Goal: Task Accomplishment & Management: Complete application form

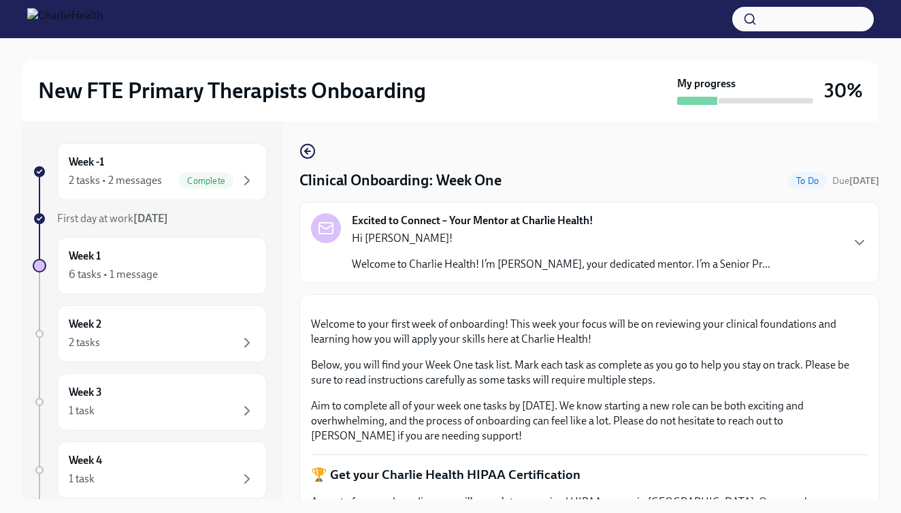
scroll to position [2001, 0]
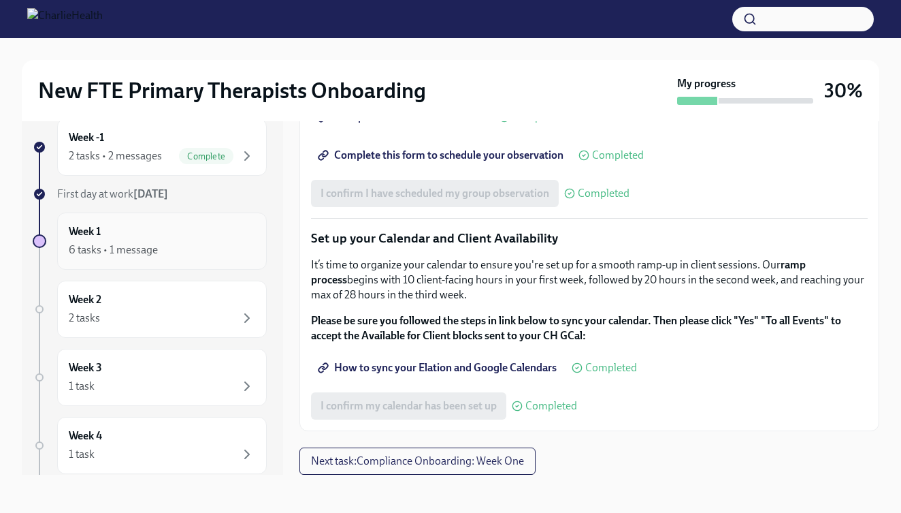
click at [130, 254] on div "6 tasks • 1 message" at bounding box center [113, 249] width 89 height 15
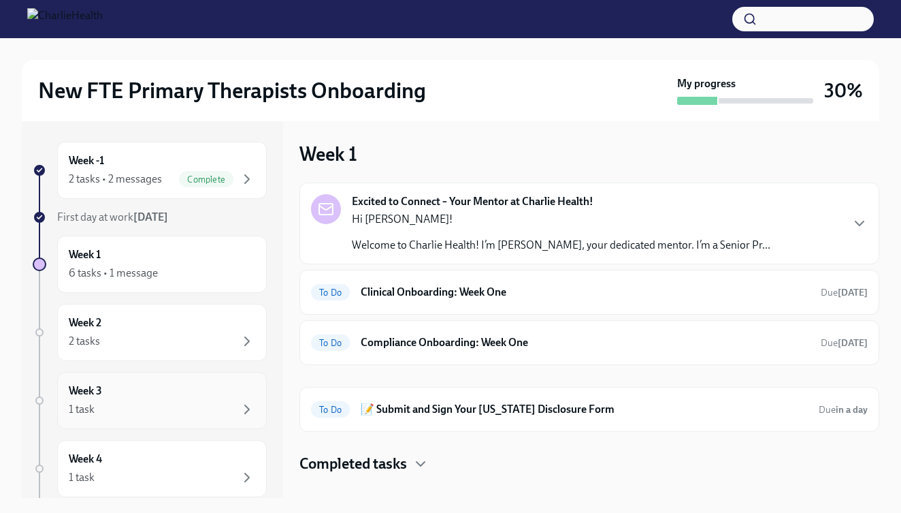
click at [174, 381] on div "Week 3 1 task" at bounding box center [162, 400] width 210 height 57
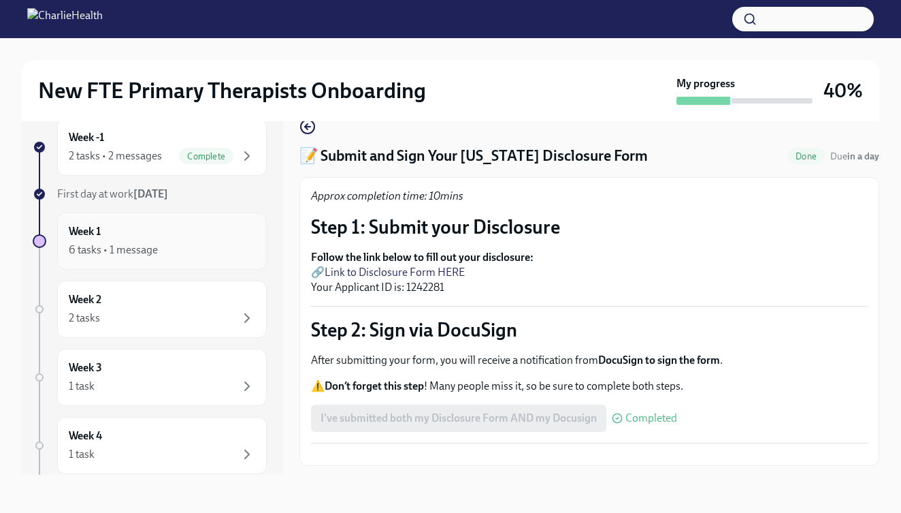
click at [187, 225] on div "Week 1 6 tasks • 1 message" at bounding box center [162, 241] width 187 height 34
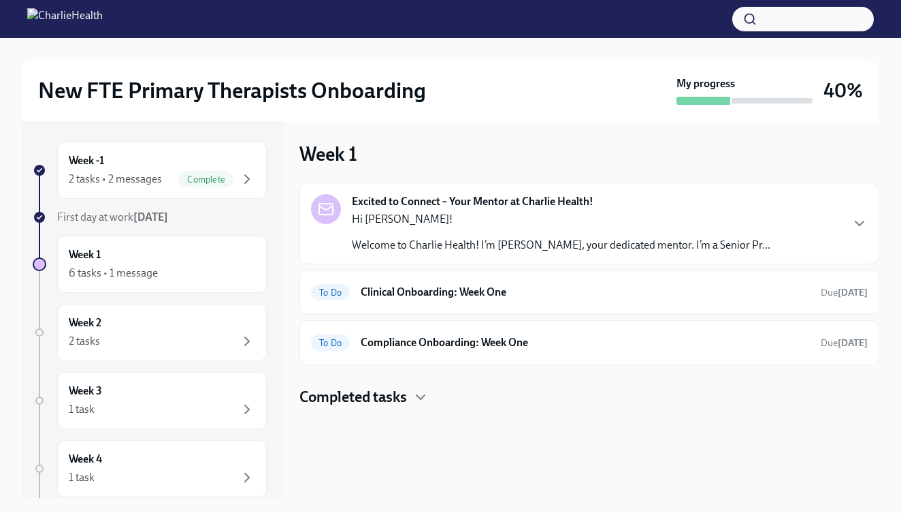
click at [430, 317] on div "Excited to Connect – Your Mentor at Charlie Health! Hi Zachary! Welcome to Char…" at bounding box center [590, 273] width 580 height 182
click at [444, 287] on h6 "Clinical Onboarding: Week One" at bounding box center [585, 292] width 449 height 15
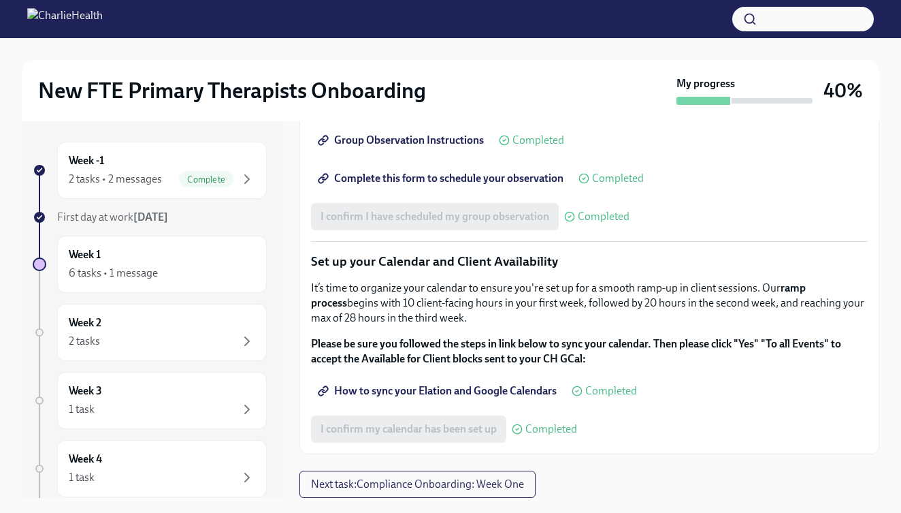
scroll to position [2001, 0]
click at [390, 482] on span "Next task : Compliance Onboarding: Week One" at bounding box center [417, 484] width 213 height 14
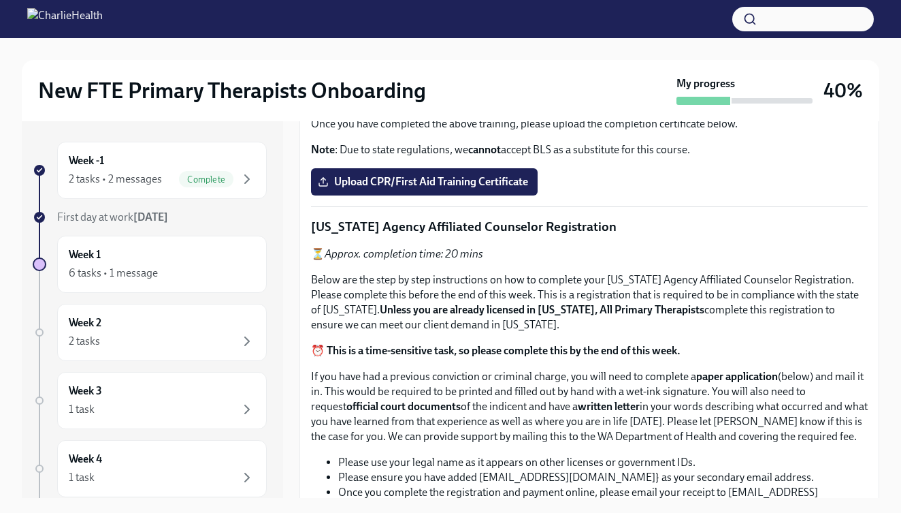
scroll to position [597, 0]
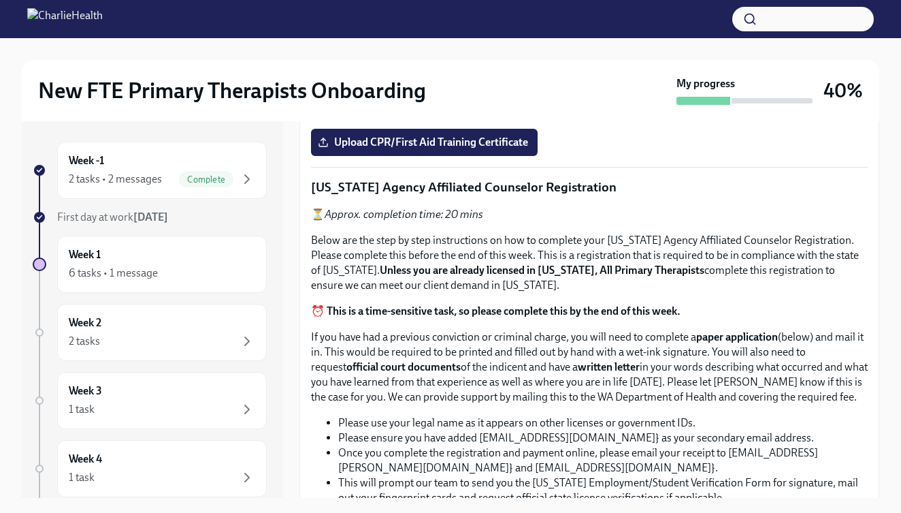
click at [0, 0] on input "Upload the Washington Telehealth Certificate" at bounding box center [0, 0] width 0 height 0
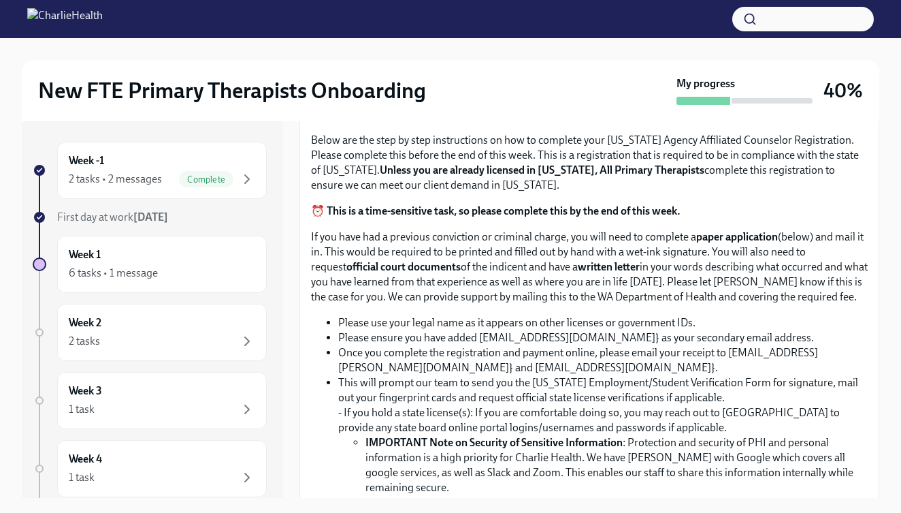
scroll to position [687, 0]
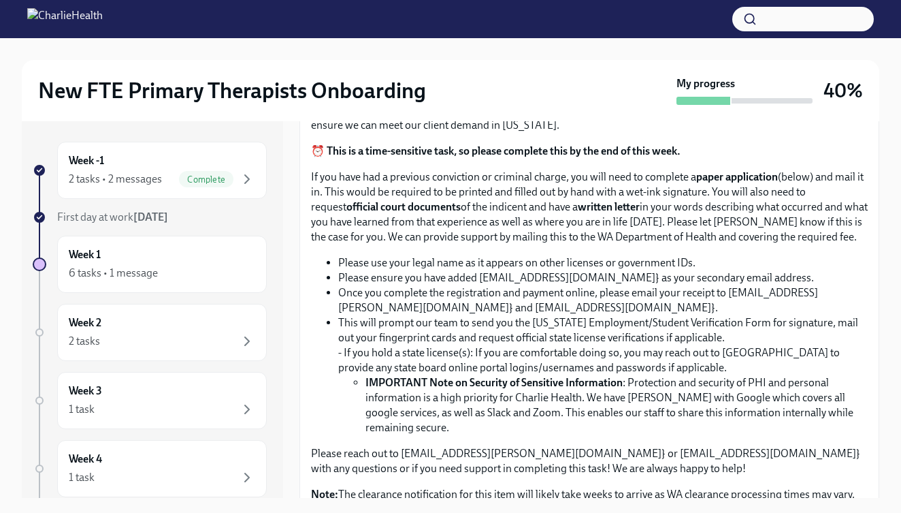
scroll to position [762, 0]
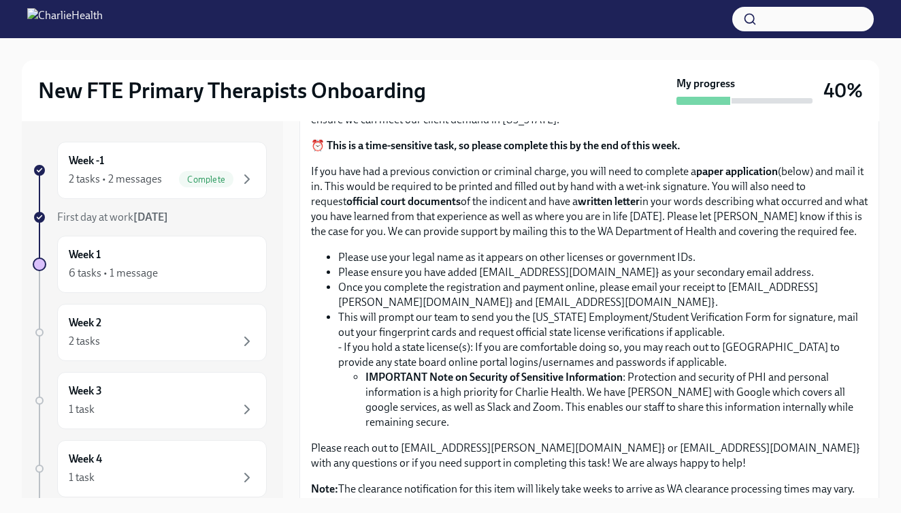
click at [678, 1] on div at bounding box center [450, 19] width 901 height 38
click at [679, 0] on div at bounding box center [450, 19] width 901 height 38
click at [0, 0] on input "Upload CPR/First Aid Training Certificate" at bounding box center [0, 0] width 0 height 0
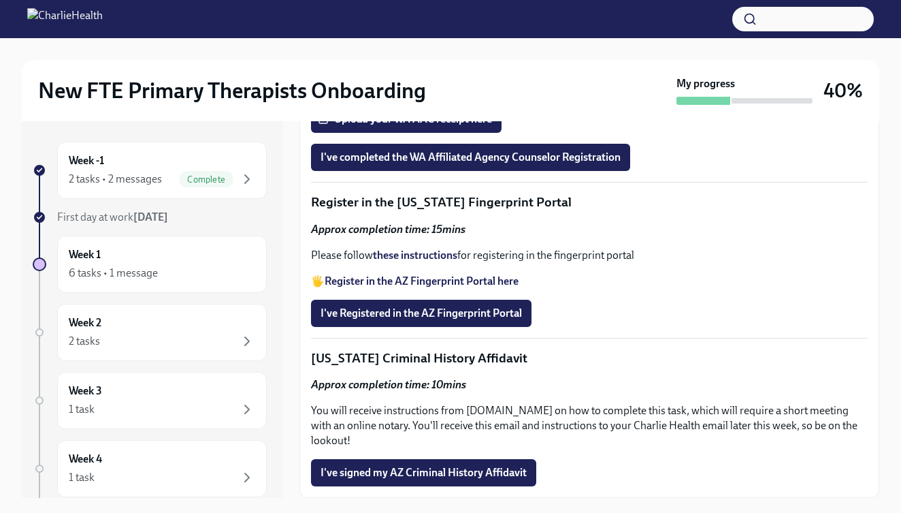
scroll to position [1496, 0]
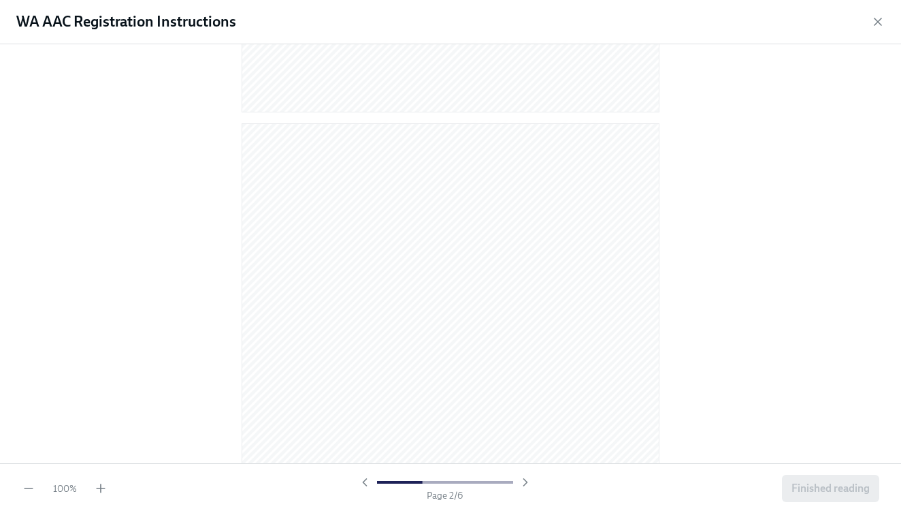
scroll to position [483, 0]
